Goal: Information Seeking & Learning: Learn about a topic

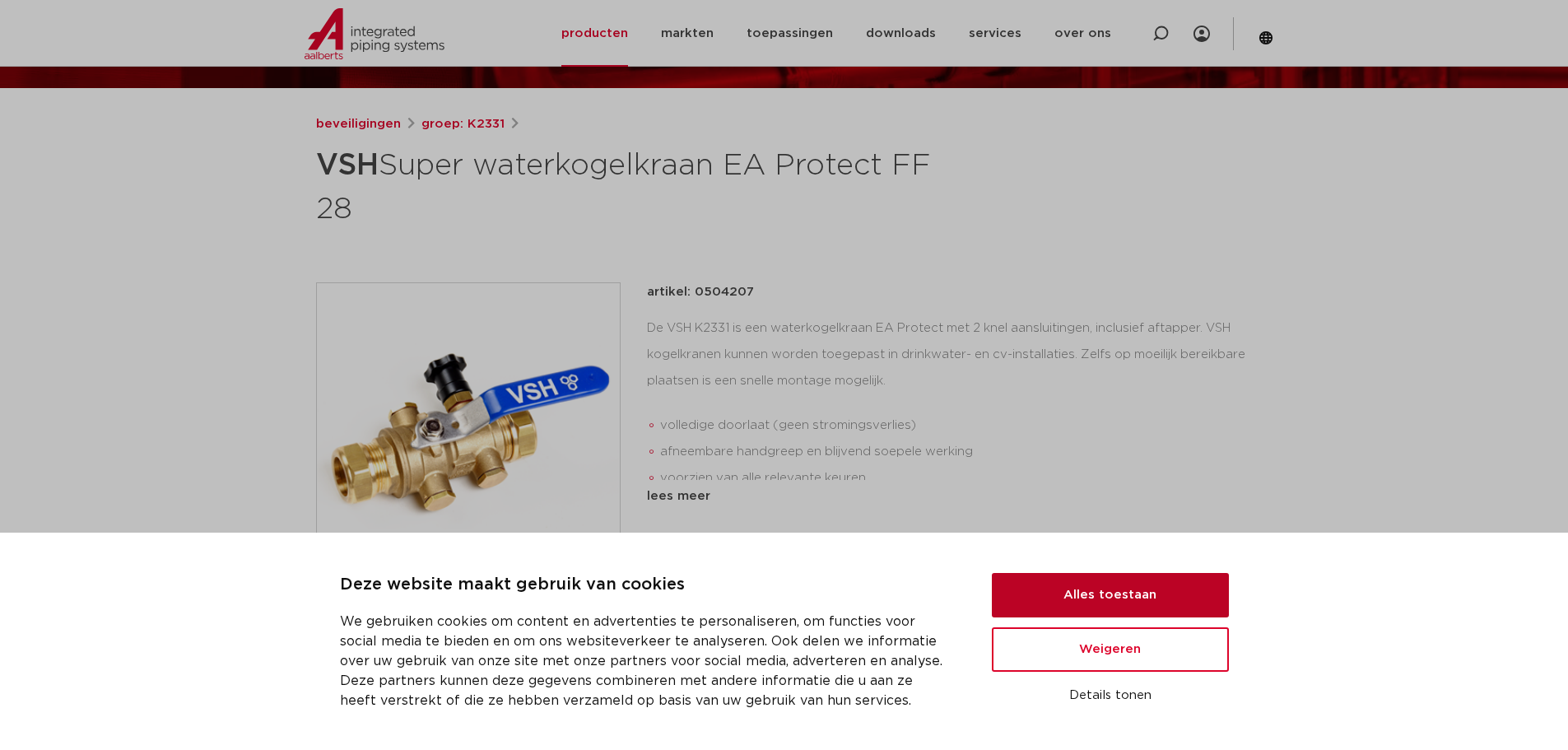
click at [1116, 597] on button "Alles toestaan" at bounding box center [1110, 595] width 237 height 44
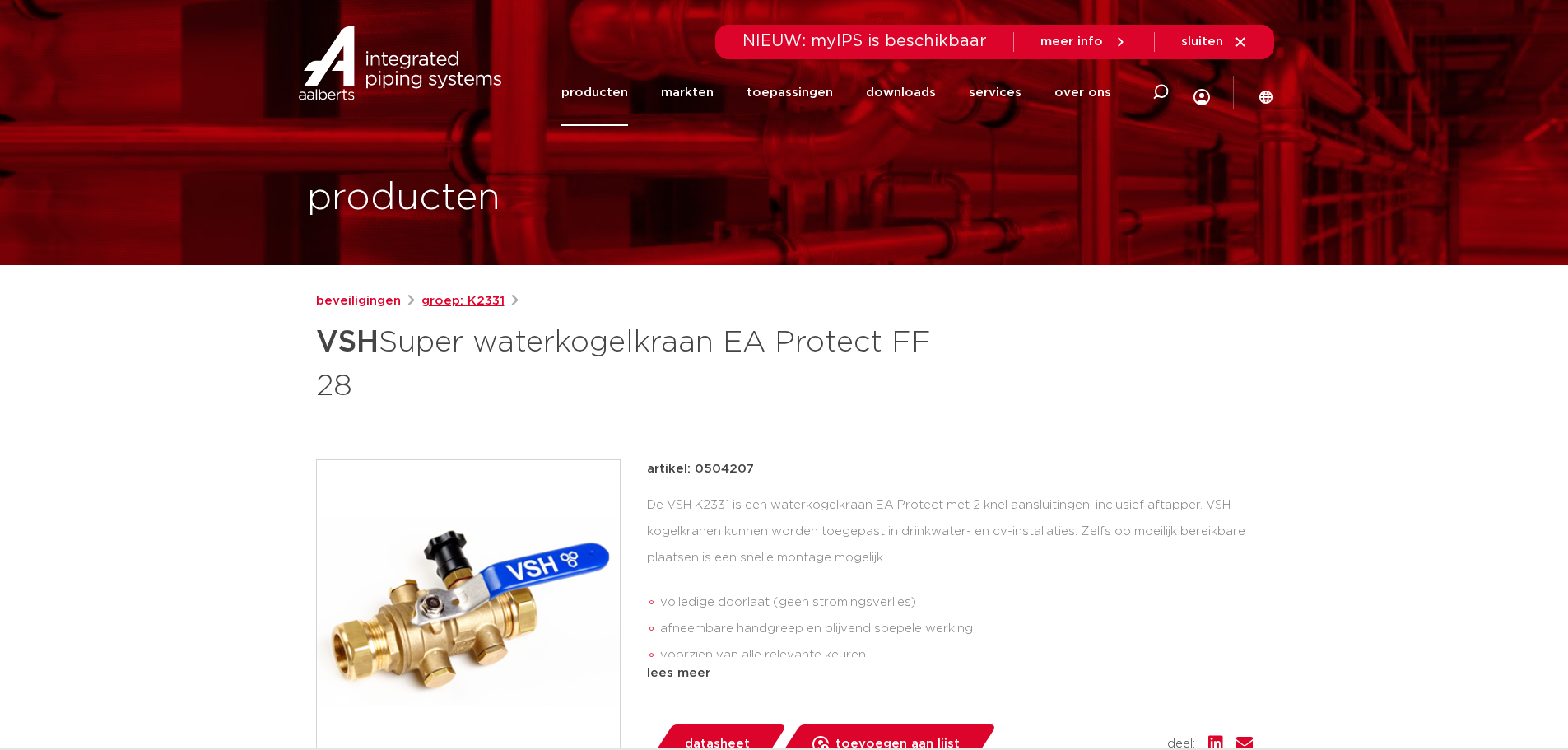
click at [454, 303] on link "groep: K2331" at bounding box center [463, 301] width 83 height 20
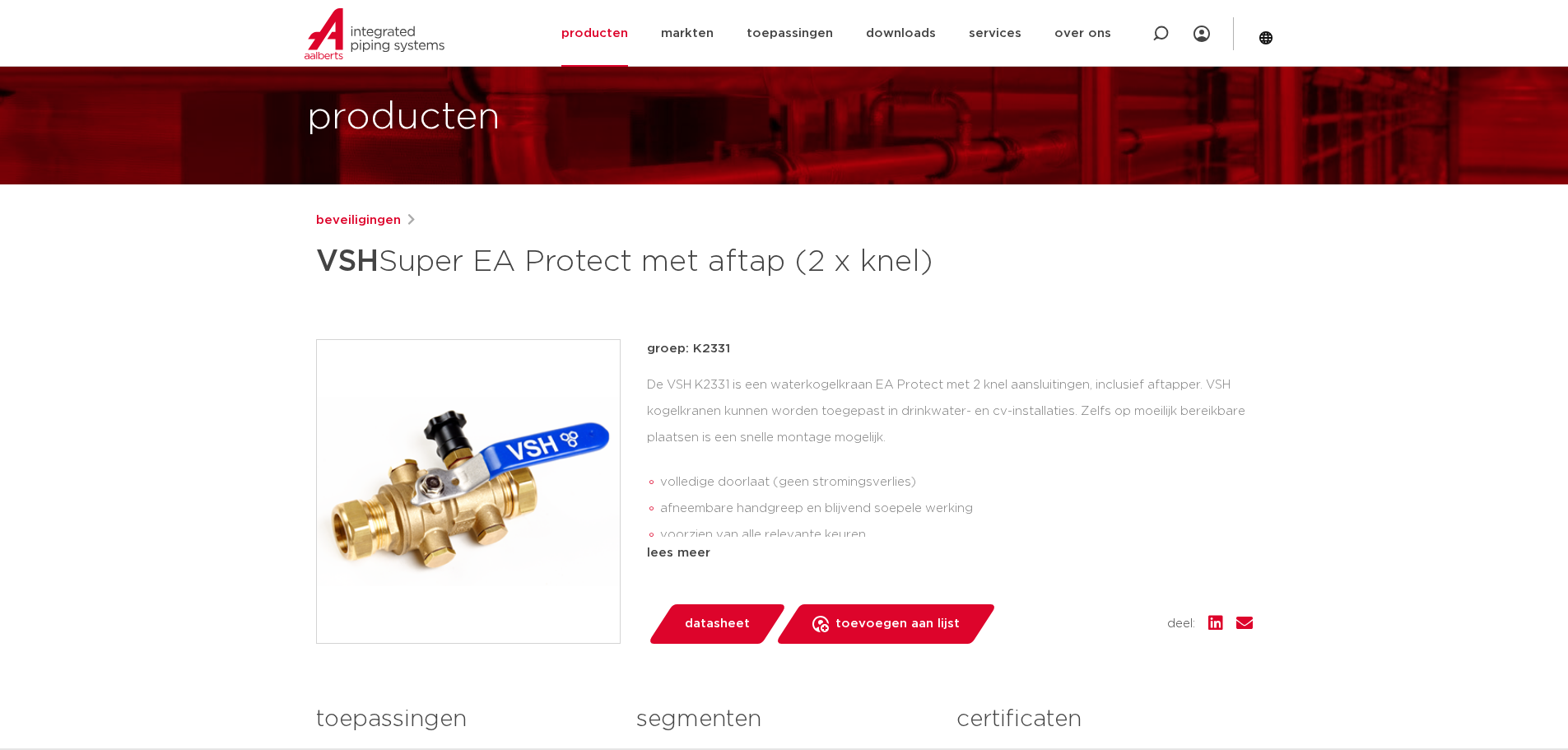
scroll to position [83, 0]
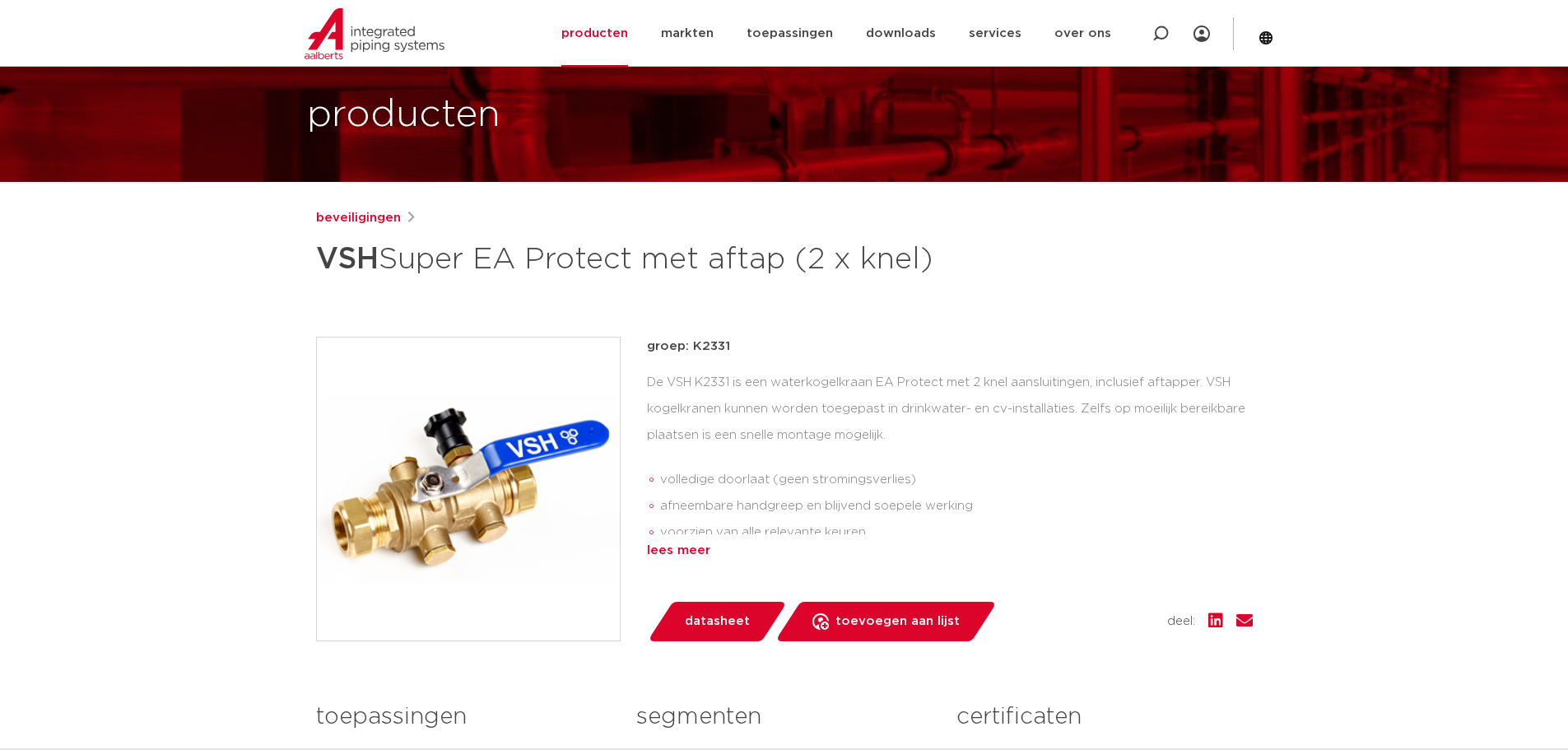
click at [671, 561] on div "lees meer" at bounding box center [950, 551] width 606 height 20
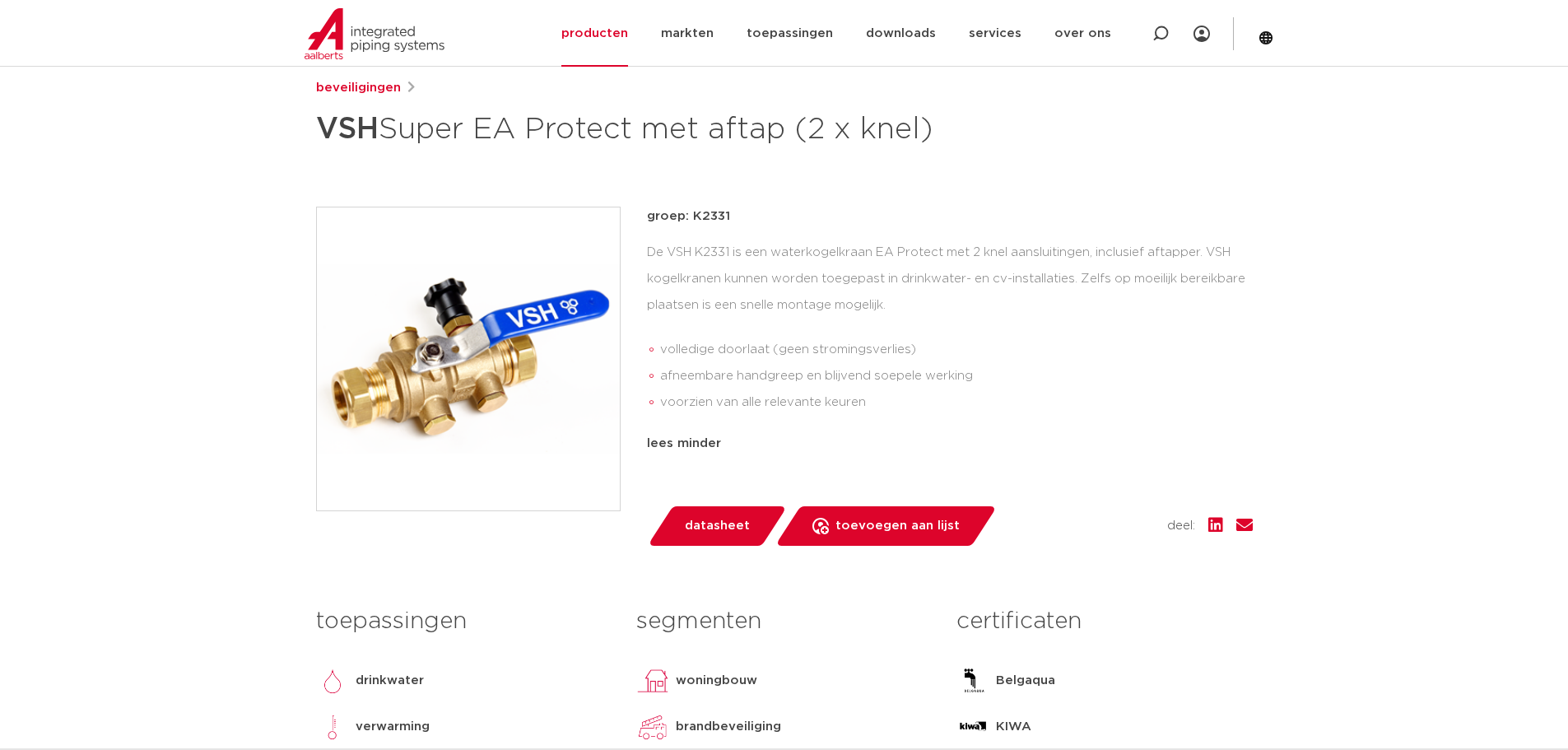
scroll to position [216, 0]
